Goal: Task Accomplishment & Management: Use online tool/utility

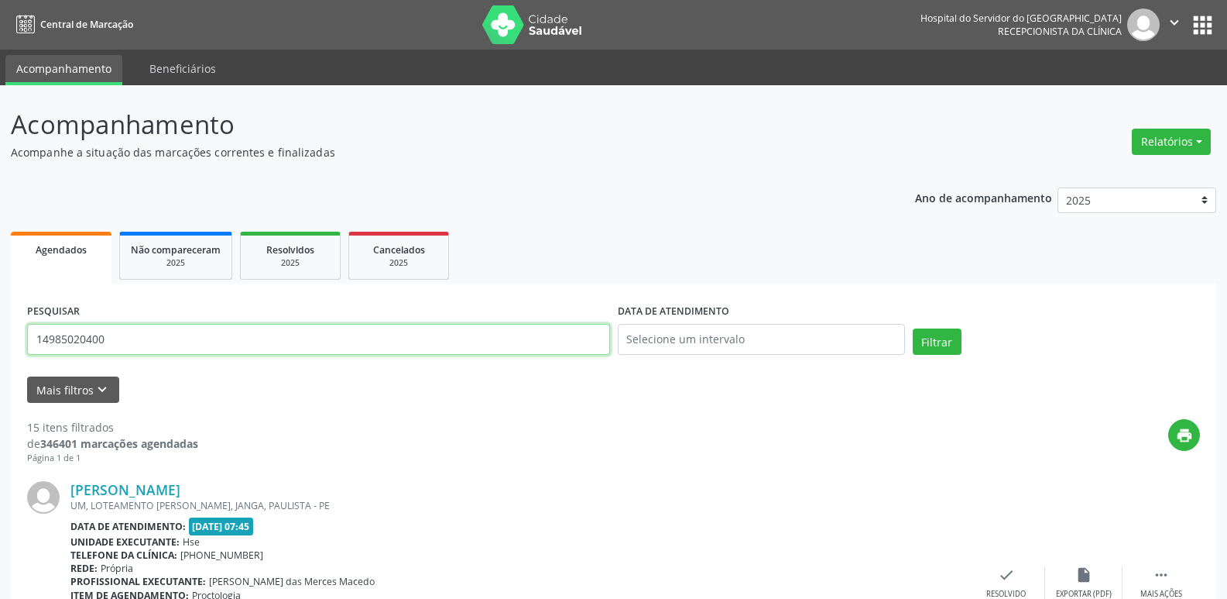
click at [166, 335] on input "14985020400" at bounding box center [318, 339] width 583 height 31
type input "1"
type input "66445930700"
drag, startPoint x: 931, startPoint y: 342, endPoint x: 920, endPoint y: 348, distance: 12.5
click at [931, 342] on button "Filtrar" at bounding box center [937, 341] width 49 height 26
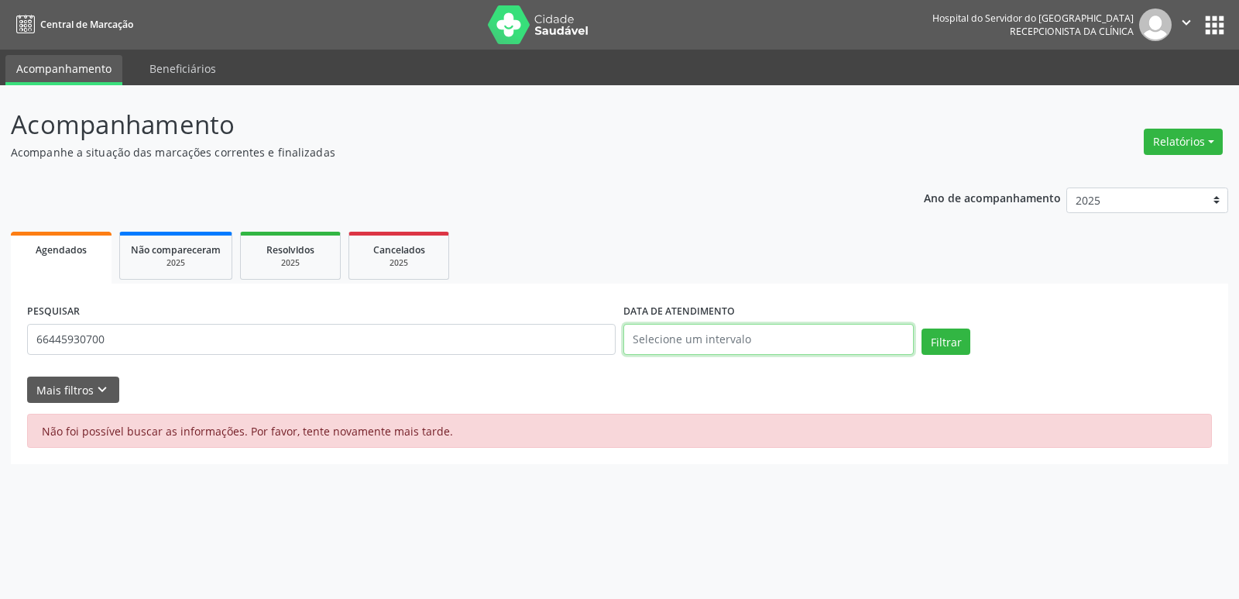
click at [752, 343] on input "text" at bounding box center [768, 339] width 290 height 31
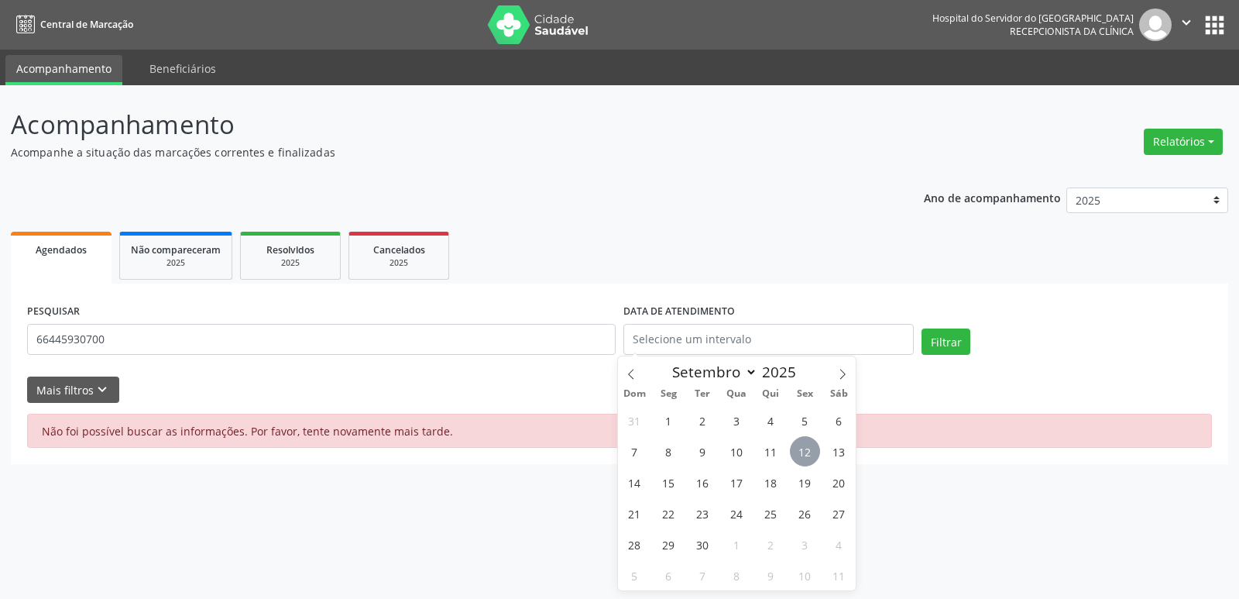
click at [801, 454] on span "12" at bounding box center [805, 451] width 30 height 30
type input "[DATE]"
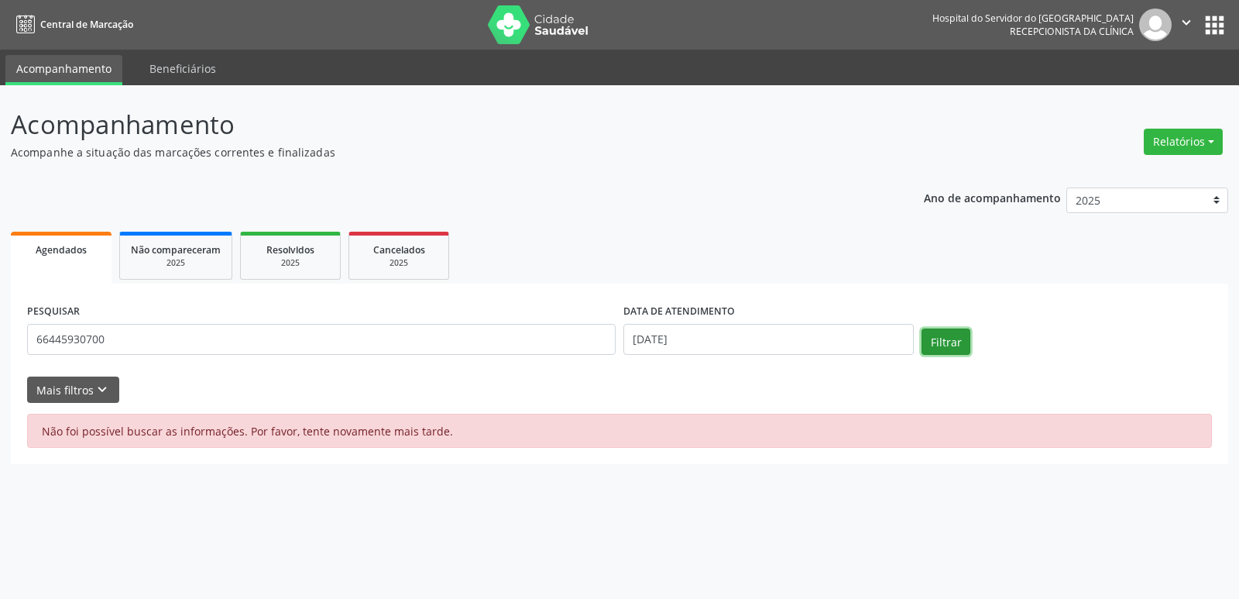
click at [939, 346] on button "Filtrar" at bounding box center [946, 341] width 49 height 26
click at [1213, 136] on button "Relatórios" at bounding box center [1183, 142] width 79 height 26
click at [1138, 169] on link "Agendamentos" at bounding box center [1140, 175] width 166 height 22
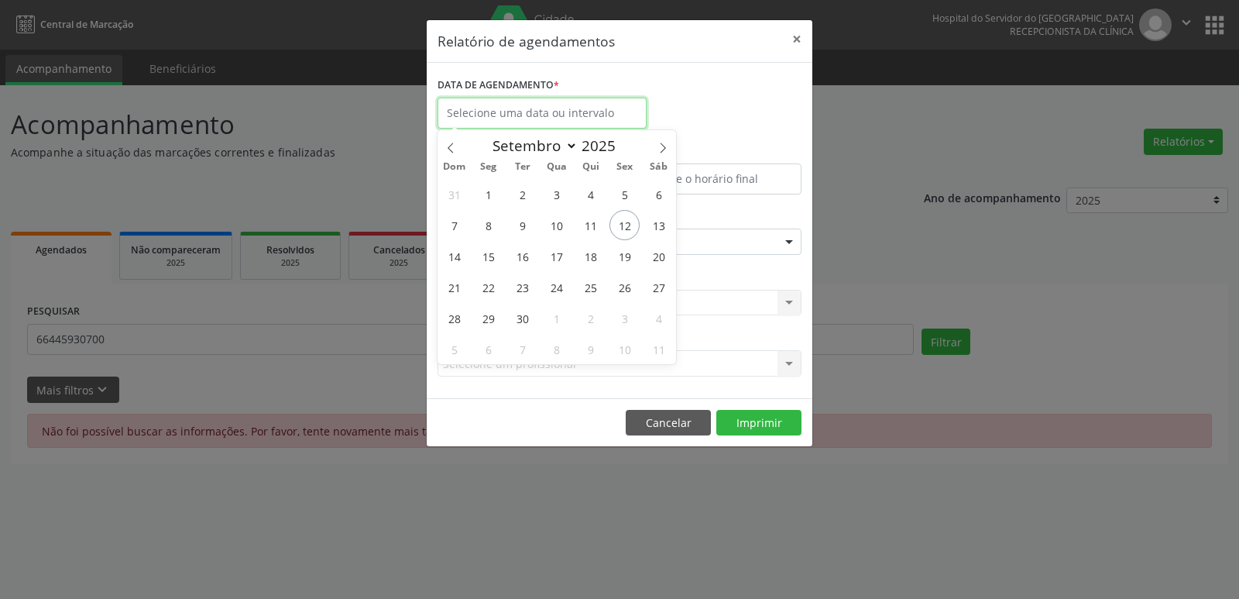
click at [601, 107] on input "text" at bounding box center [542, 113] width 209 height 31
click at [620, 224] on span "12" at bounding box center [624, 225] width 30 height 30
type input "[DATE]"
click at [620, 224] on span "12" at bounding box center [624, 225] width 30 height 30
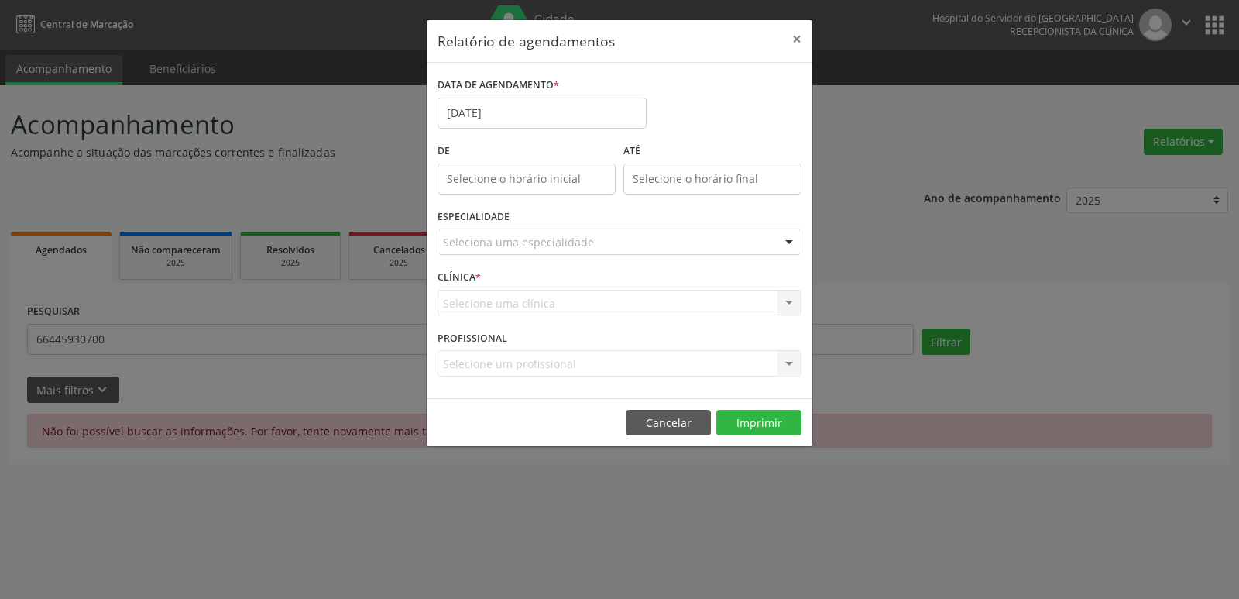
drag, startPoint x: 720, startPoint y: 246, endPoint x: 716, endPoint y: 256, distance: 10.8
click at [720, 246] on div "Seleciona uma especialidade" at bounding box center [620, 241] width 364 height 26
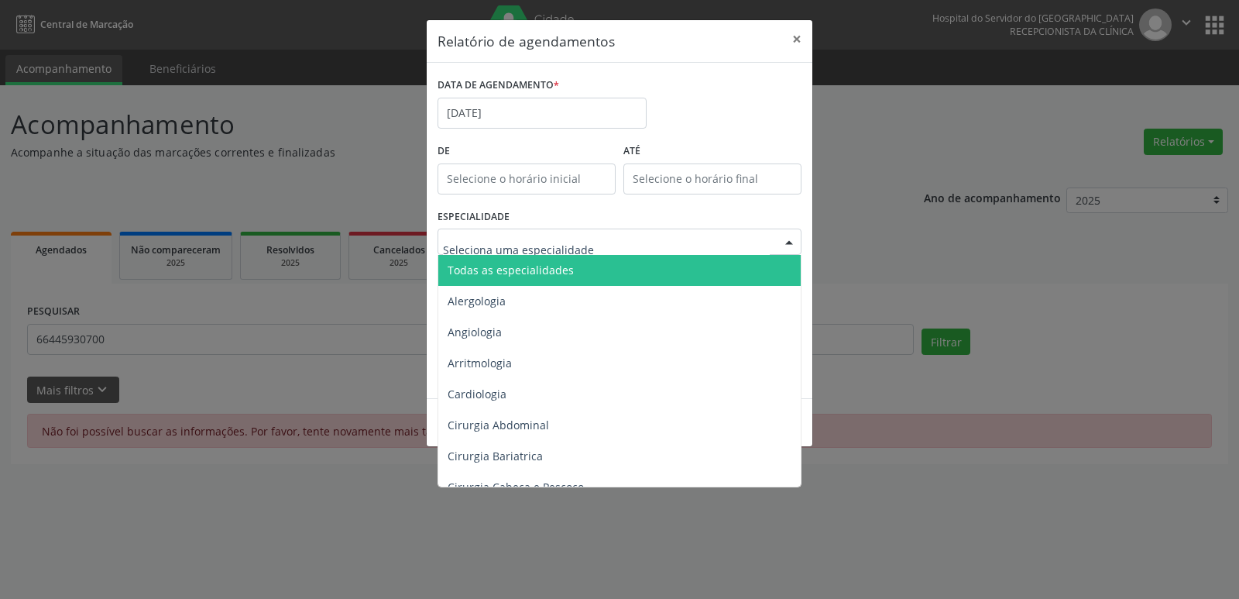
click at [666, 280] on span "Todas as especialidades" at bounding box center [620, 270] width 365 height 31
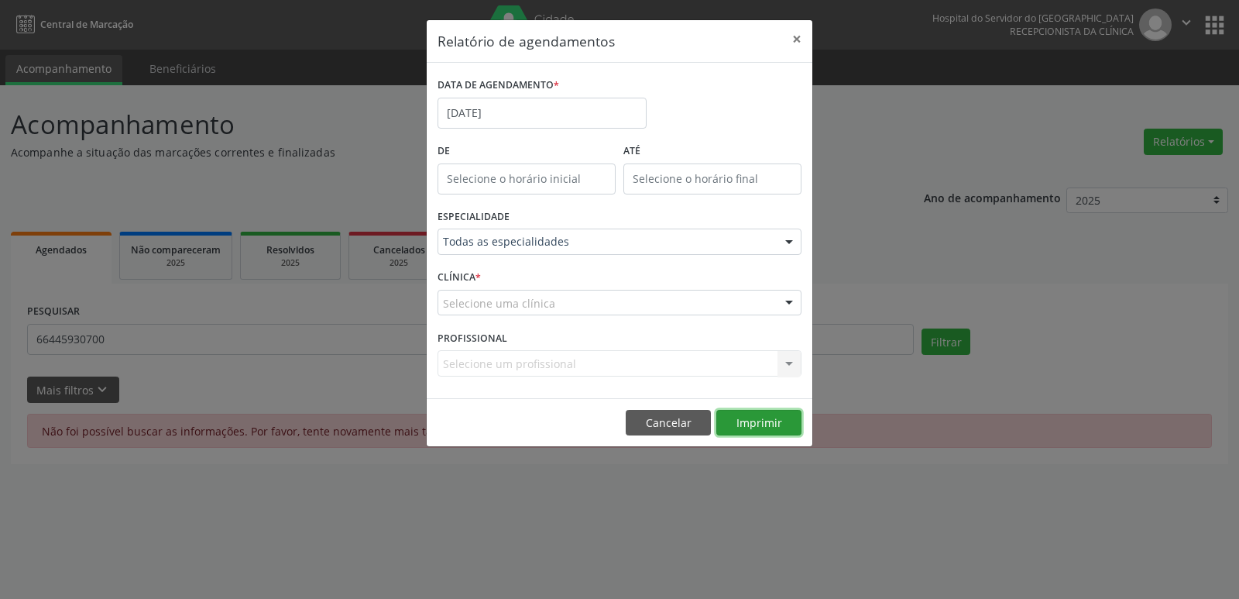
click at [748, 432] on button "Imprimir" at bounding box center [758, 423] width 85 height 26
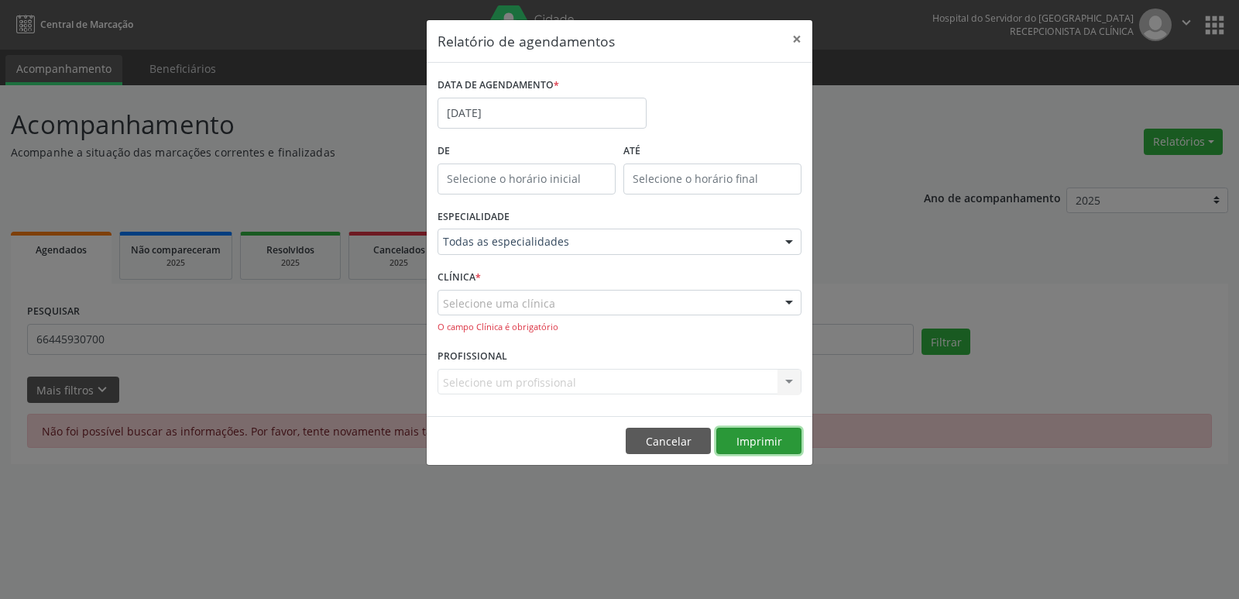
click at [761, 434] on button "Imprimir" at bounding box center [758, 440] width 85 height 26
click at [754, 436] on button "Imprimir" at bounding box center [758, 440] width 85 height 26
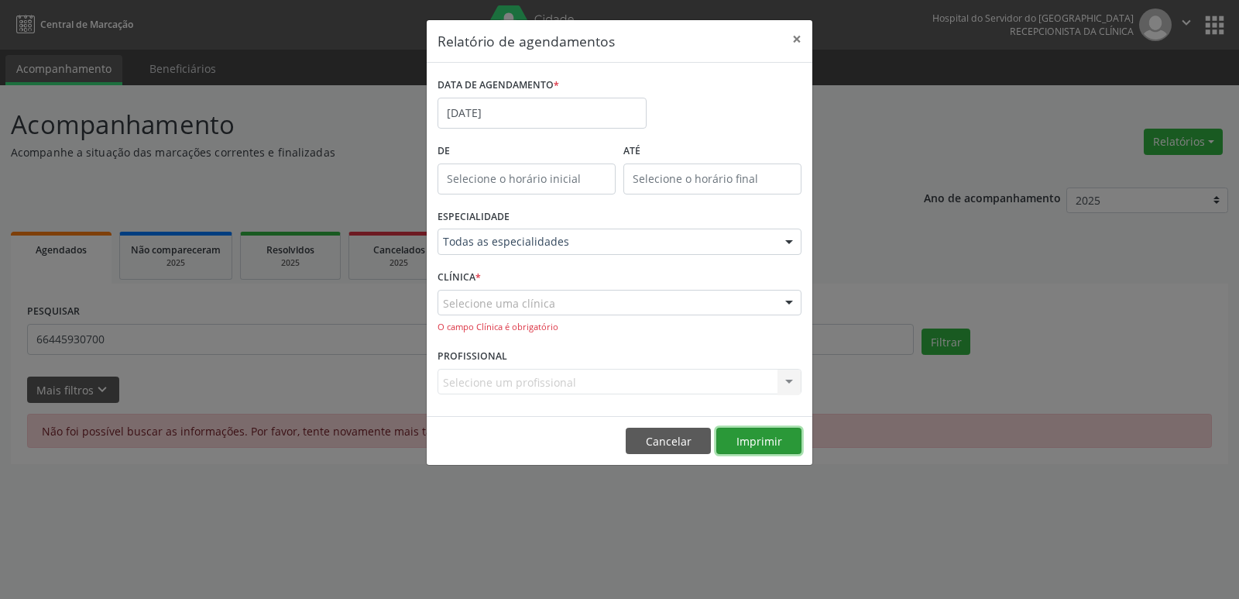
click at [754, 436] on button "Imprimir" at bounding box center [758, 440] width 85 height 26
click at [769, 448] on button "Imprimir" at bounding box center [758, 440] width 85 height 26
click at [806, 44] on button "×" at bounding box center [796, 39] width 31 height 38
